Goal: Information Seeking & Learning: Learn about a topic

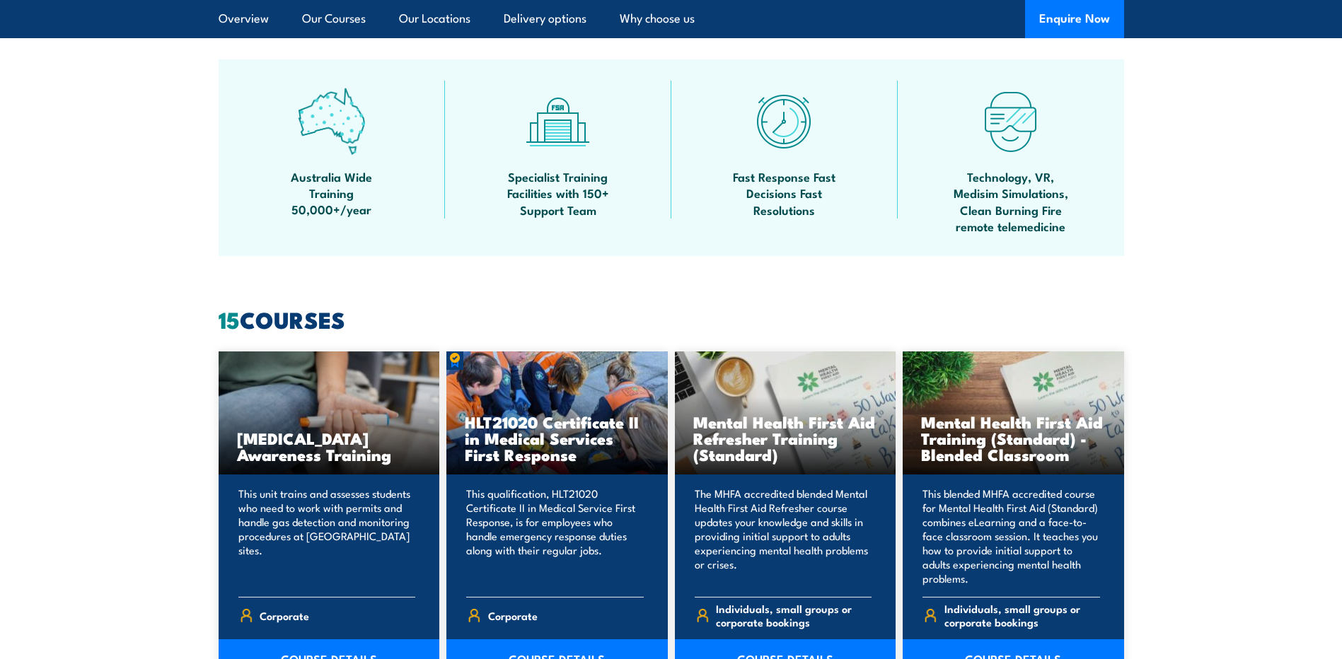
scroll to position [849, 0]
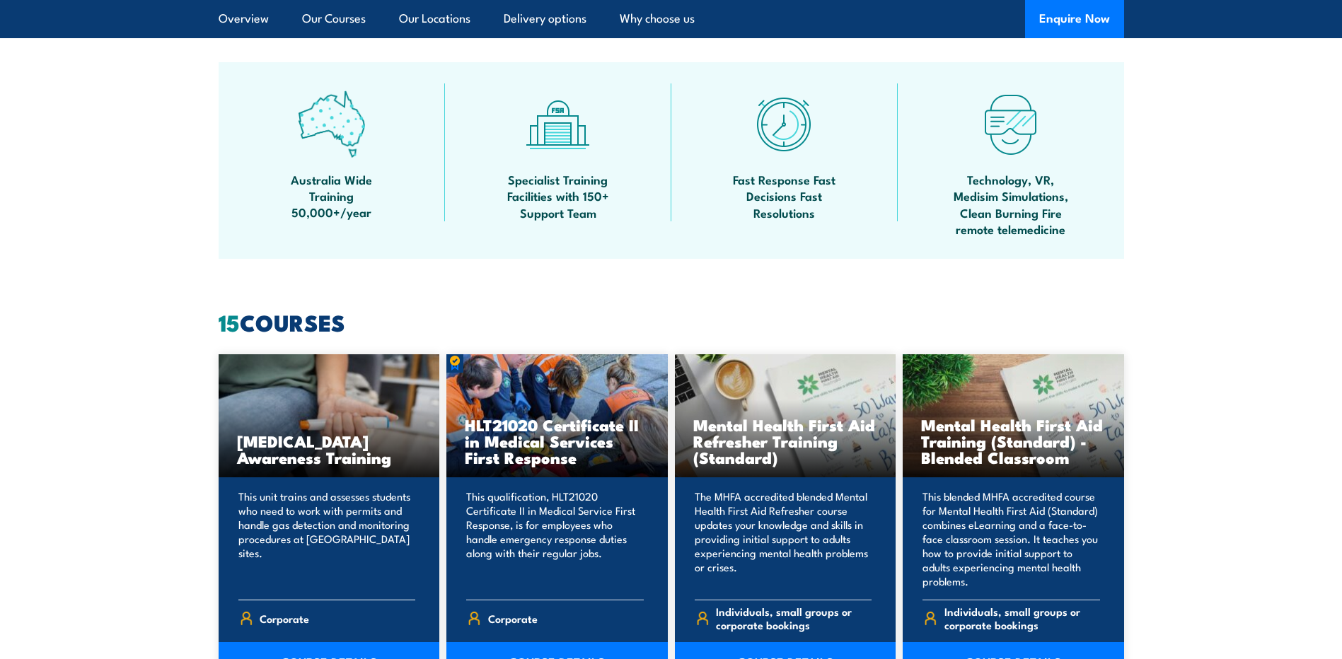
click at [311, 433] on h3 "Anaphylaxis Awareness Training" at bounding box center [329, 449] width 185 height 33
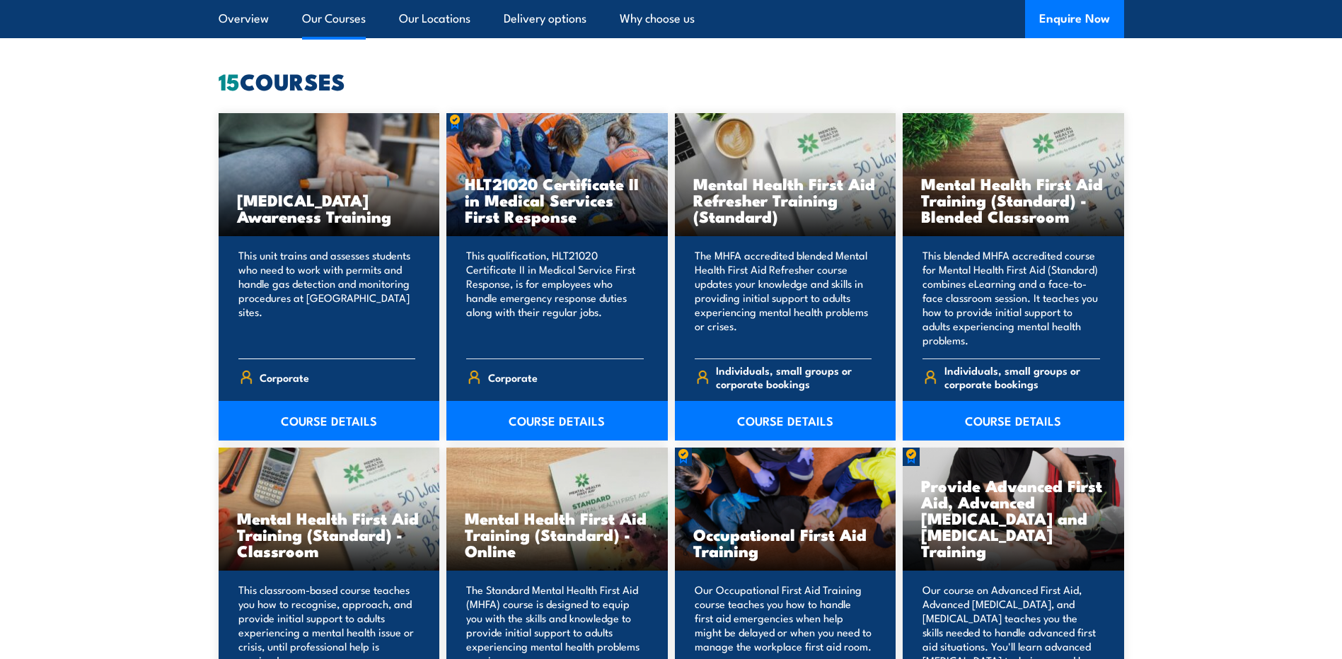
scroll to position [1132, 0]
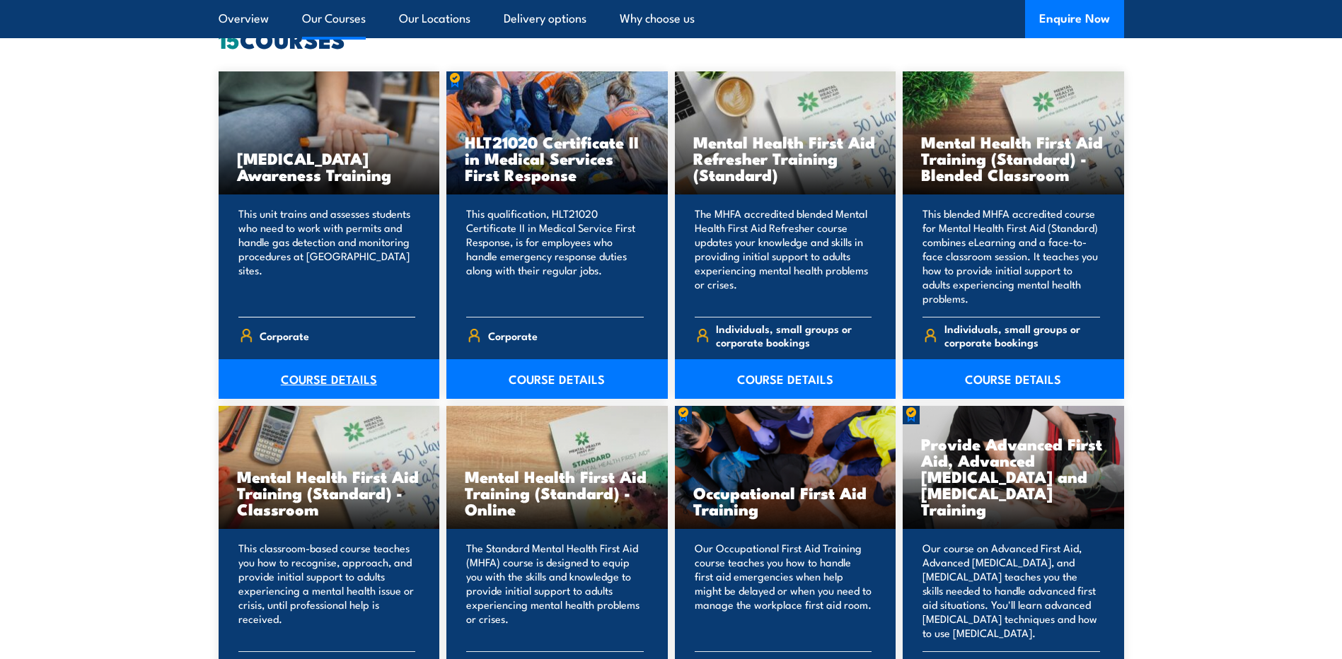
click at [325, 386] on link "COURSE DETAILS" at bounding box center [329, 379] width 221 height 40
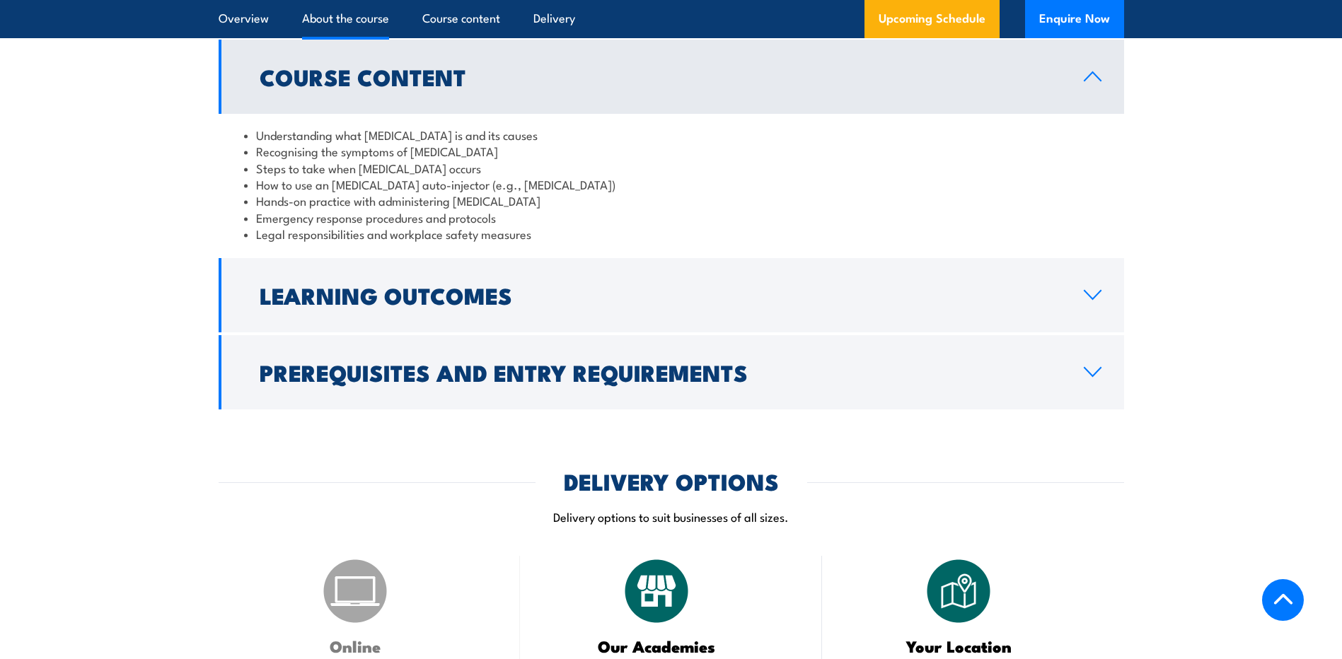
scroll to position [1203, 0]
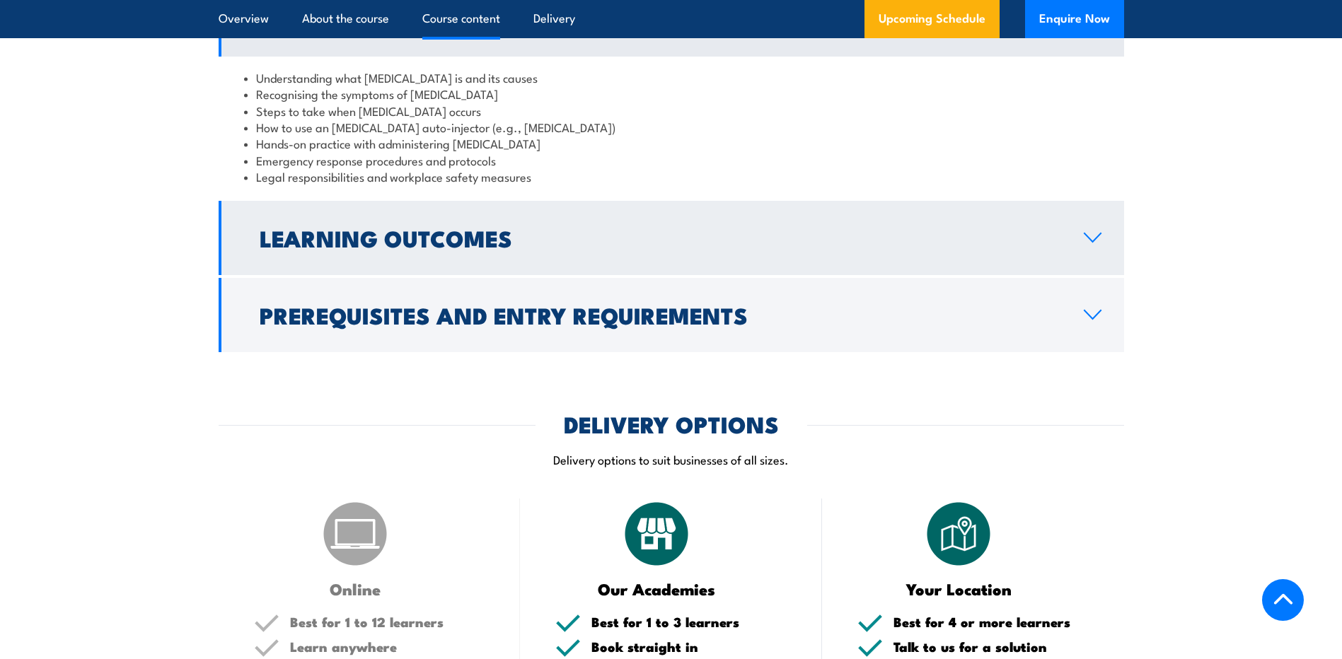
click at [1101, 232] on icon at bounding box center [1092, 237] width 19 height 11
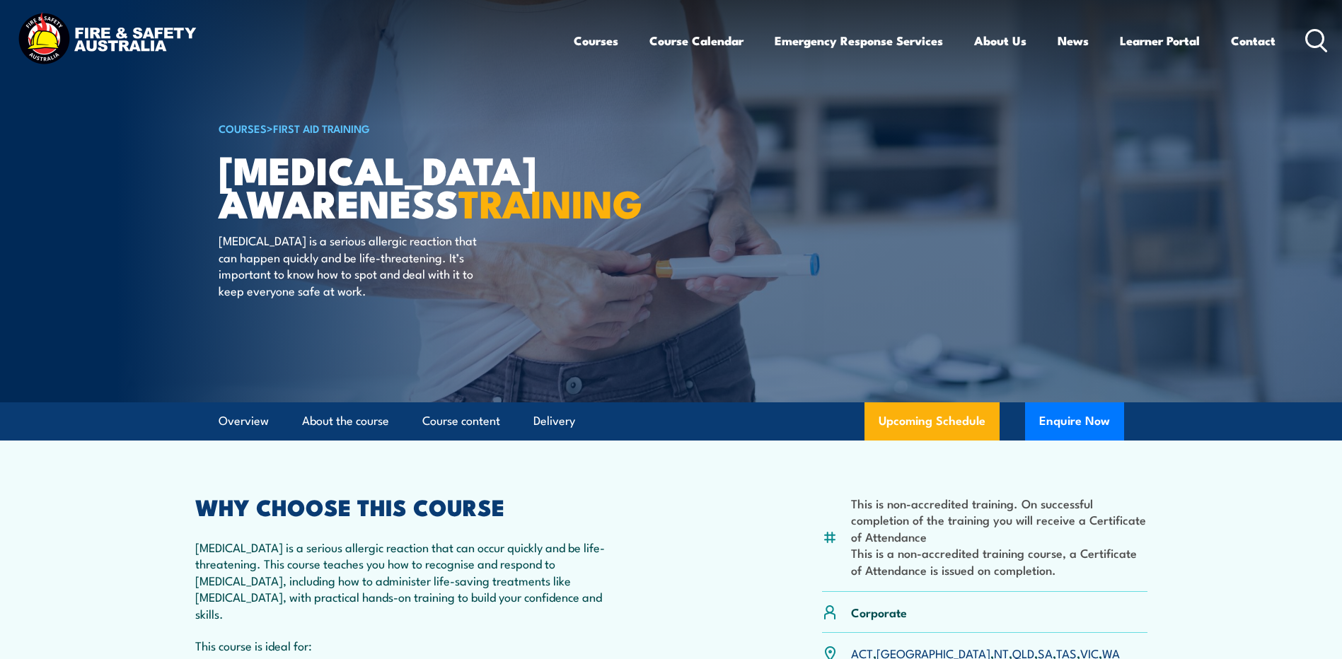
scroll to position [0, 0]
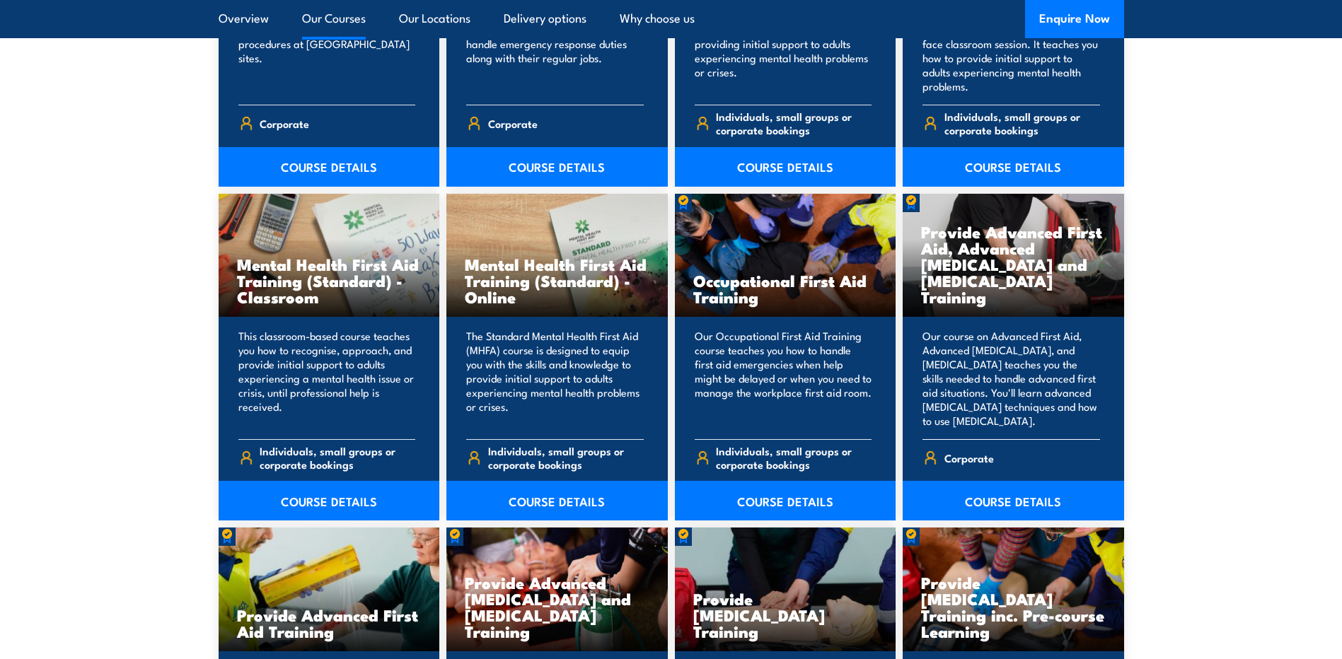
scroll to position [1698, 0]
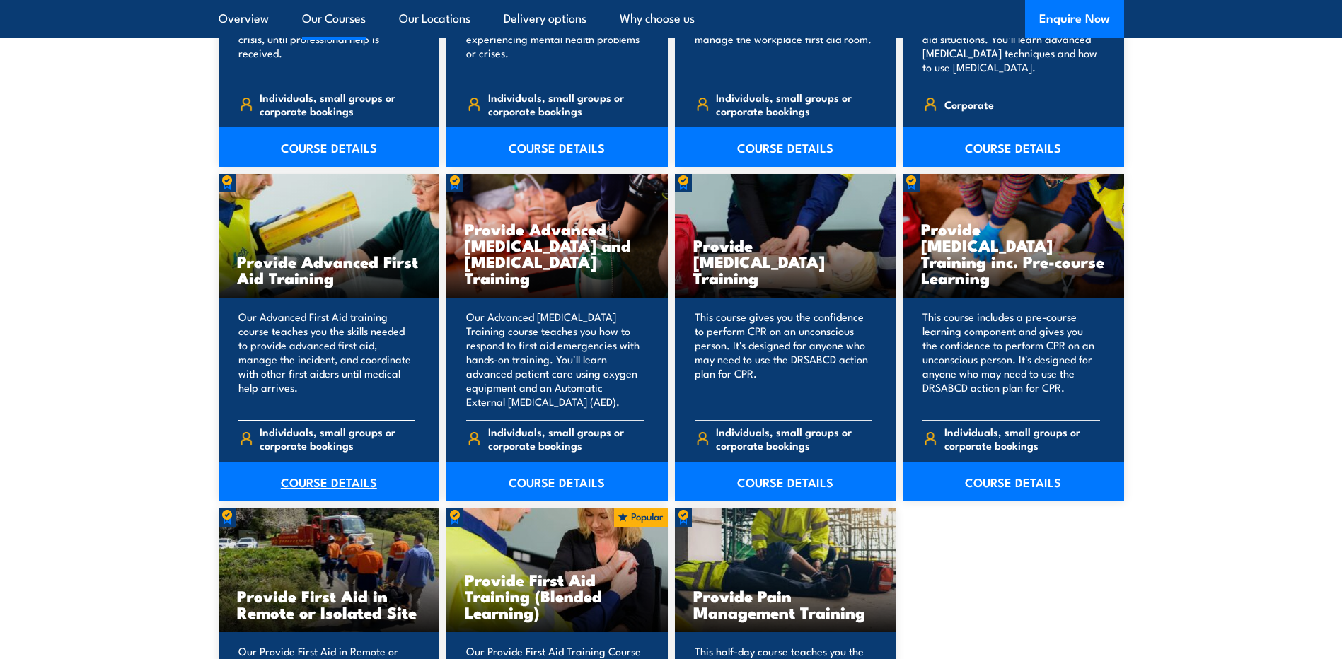
click at [318, 484] on link "COURSE DETAILS" at bounding box center [329, 482] width 221 height 40
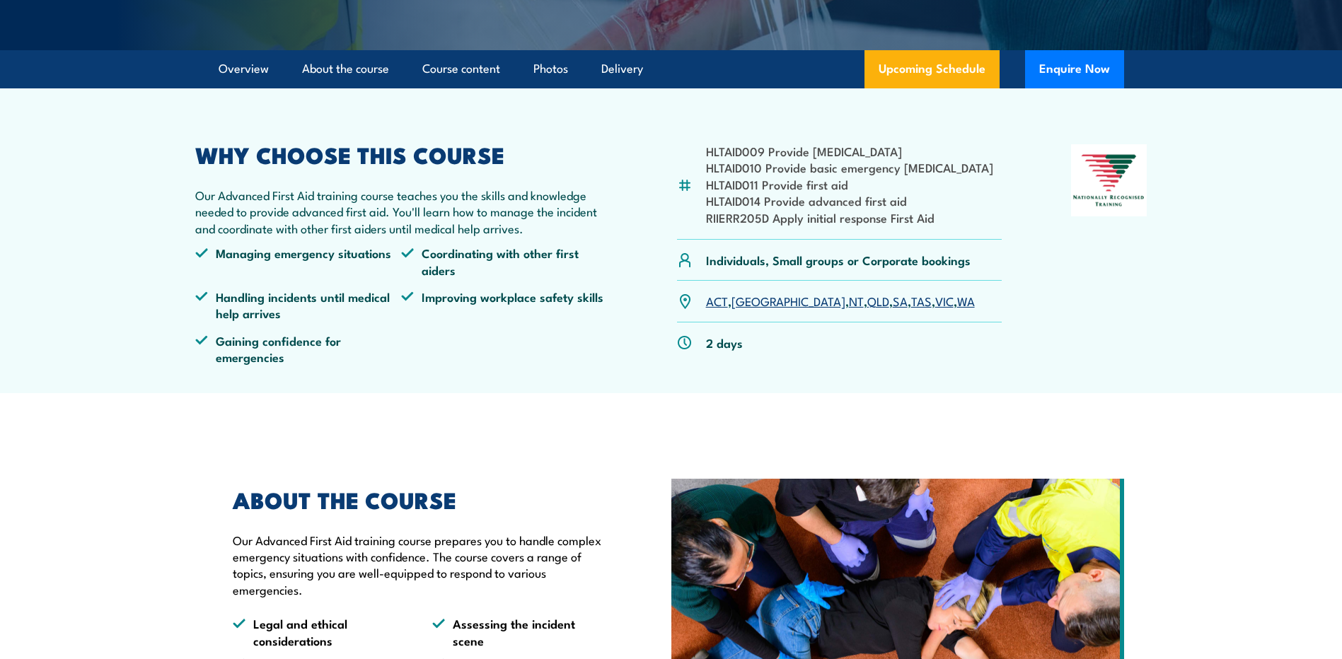
scroll to position [425, 0]
